Goal: Obtain resource: Obtain resource

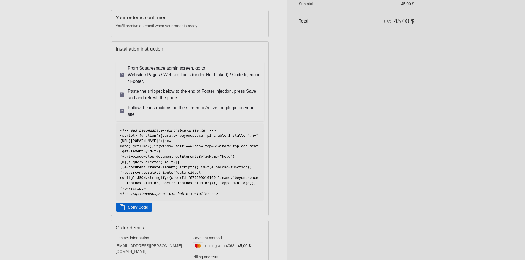
scroll to position [55, 0]
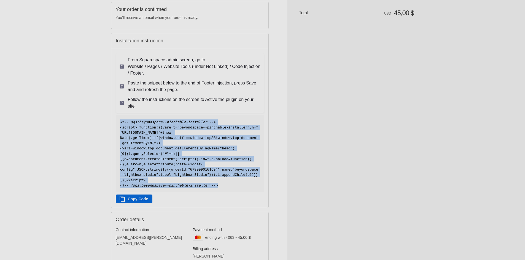
drag, startPoint x: 120, startPoint y: 122, endPoint x: 223, endPoint y: 185, distance: 121.1
click at [223, 185] on pre "<!-- sqs:beyondspace--pinchable-installer --> < script > ! function ( ) { var e…" at bounding box center [190, 153] width 148 height 77
click at [134, 198] on button "Copy Code" at bounding box center [134, 199] width 37 height 9
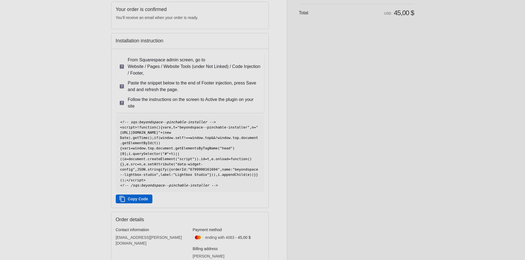
click at [296, 112] on aside "Beyondspace Thank you for your purchase! Order summary Shopping cart Product im…" at bounding box center [350, 134] width 127 height 378
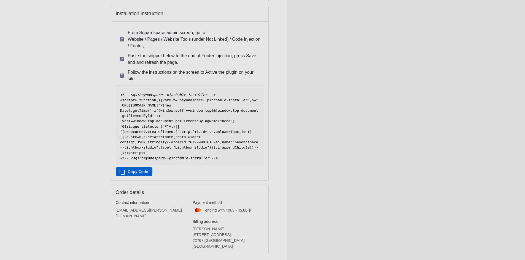
scroll to position [83, 0]
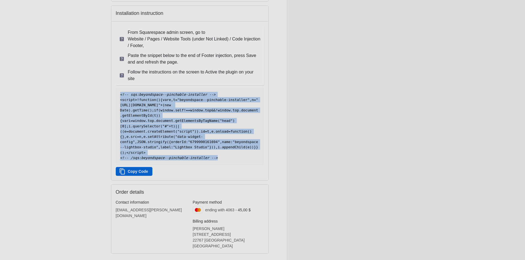
drag, startPoint x: 212, startPoint y: 159, endPoint x: 116, endPoint y: 94, distance: 116.2
click at [116, 94] on pre "<!-- sqs:beyondspace--pinchable-installer --> < script > ! function ( ) { var e…" at bounding box center [190, 126] width 148 height 77
copy code "<!-- sqs:beyondspace--pinchable-installer --> < script > ! function ( ) { var e…"
click at [132, 173] on button "Copy Code" at bounding box center [134, 171] width 37 height 9
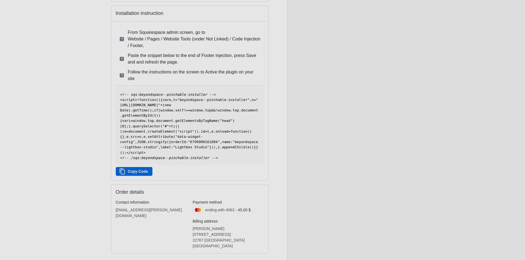
click at [350, 85] on div "Shopping cart Product image Description Quantity Price 1 Squarespace Plugin: Li…" at bounding box center [356, 47] width 115 height 229
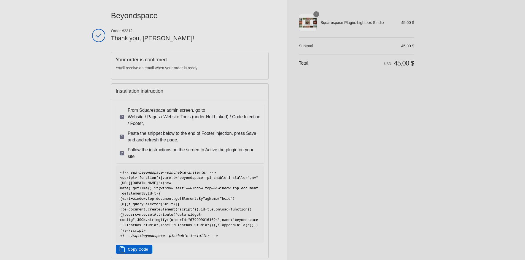
scroll to position [0, 0]
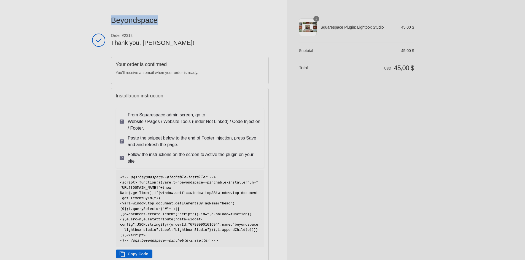
drag, startPoint x: 111, startPoint y: 20, endPoint x: 203, endPoint y: 23, distance: 92.6
click at [203, 23] on div "Beyondspace Thank you for your purchase! Order #2312 Thank you, [PERSON_NAME]! …" at bounding box center [262, 189] width 355 height 378
